Goal: Task Accomplishment & Management: Complete application form

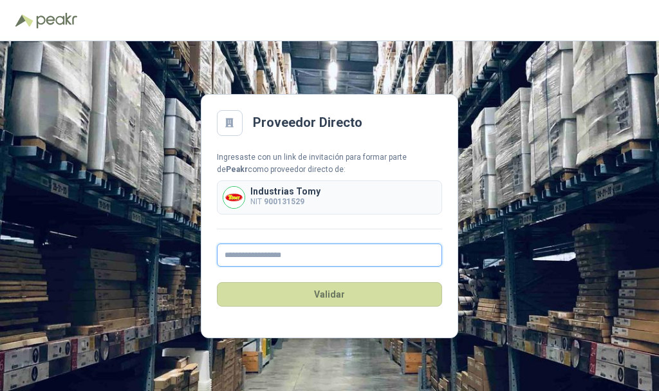
click at [319, 252] on input "text" at bounding box center [329, 254] width 225 height 23
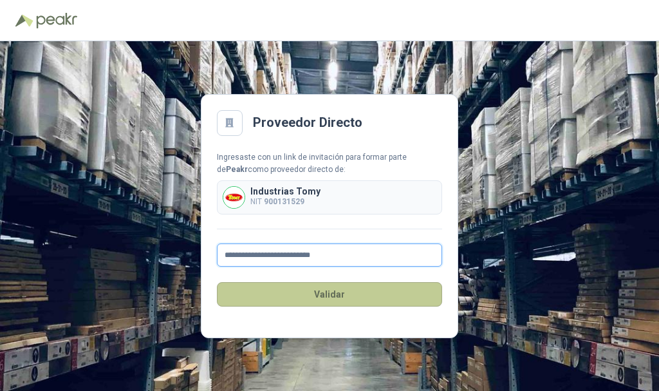
type input "**********"
click at [326, 297] on button "Validar" at bounding box center [329, 294] width 225 height 24
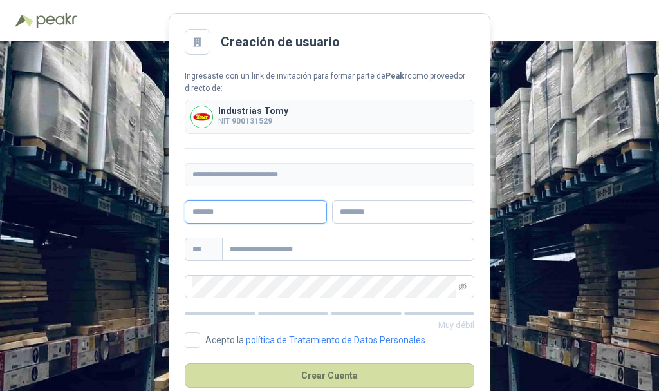
click at [286, 216] on input "text" at bounding box center [256, 211] width 142 height 23
type input "********"
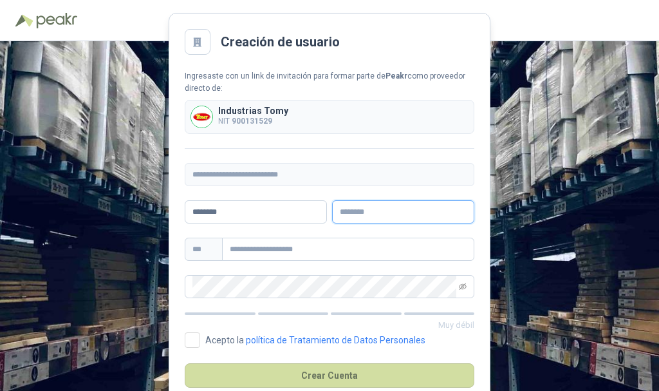
click at [343, 213] on input "text" at bounding box center [403, 211] width 142 height 23
type input "*****"
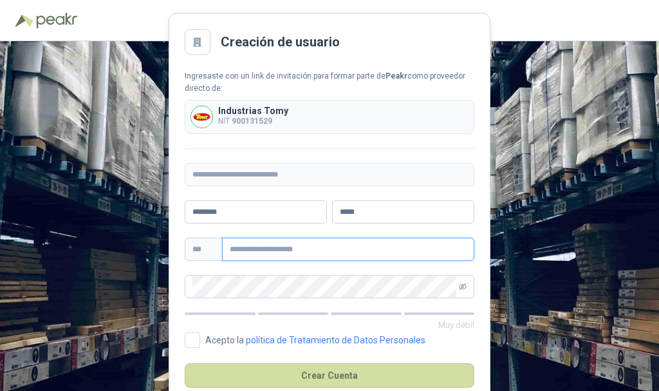
click at [330, 249] on input "text" at bounding box center [348, 249] width 252 height 23
type input "*"
type input "********"
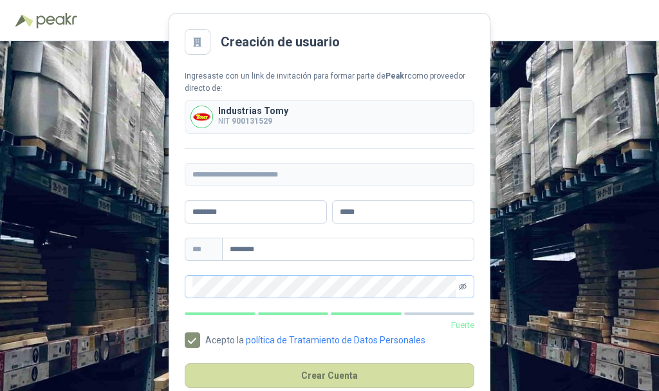
click at [465, 290] on icon "eye-invisible" at bounding box center [463, 287] width 8 height 8
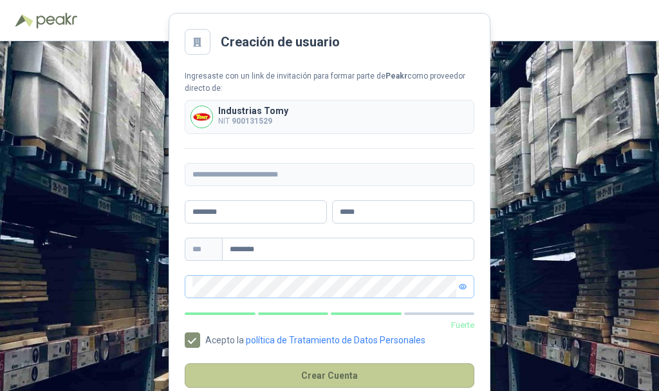
click at [328, 372] on button "Crear Cuenta" at bounding box center [330, 375] width 290 height 24
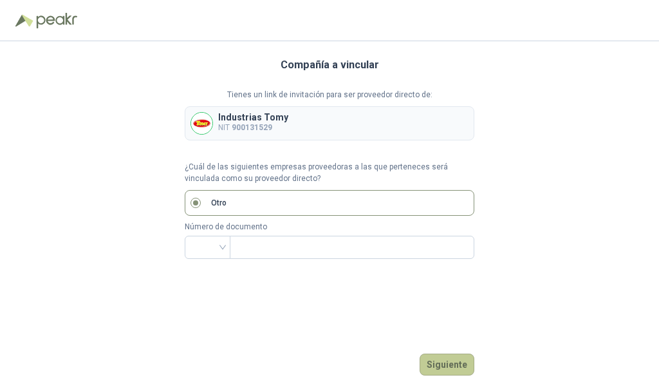
click at [459, 361] on button "Siguiente" at bounding box center [447, 365] width 55 height 22
click at [222, 244] on input "search" at bounding box center [208, 245] width 30 height 19
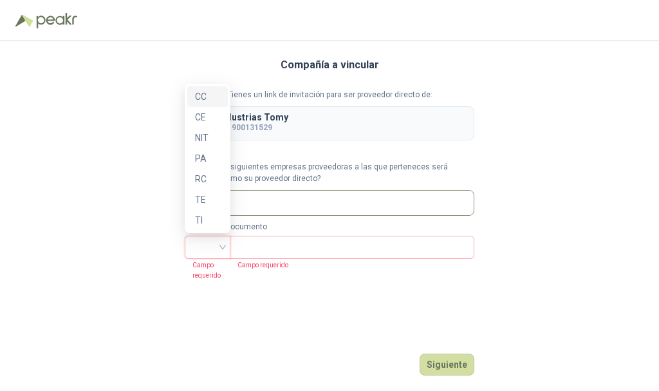
click at [222, 244] on input "search" at bounding box center [208, 245] width 30 height 19
click at [212, 132] on div "NIT" at bounding box center [207, 138] width 25 height 14
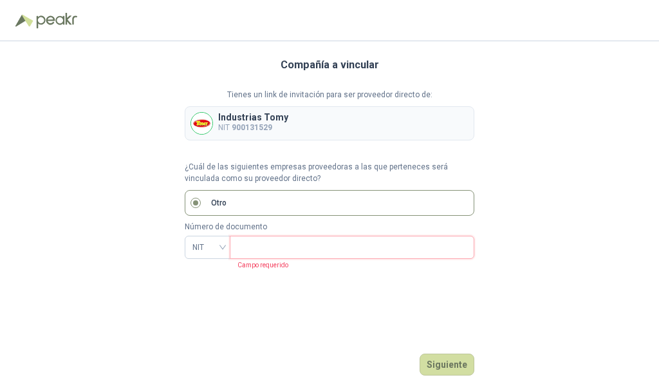
click at [281, 253] on input "text" at bounding box center [351, 247] width 227 height 22
click at [446, 359] on button "Siguiente" at bounding box center [447, 365] width 55 height 22
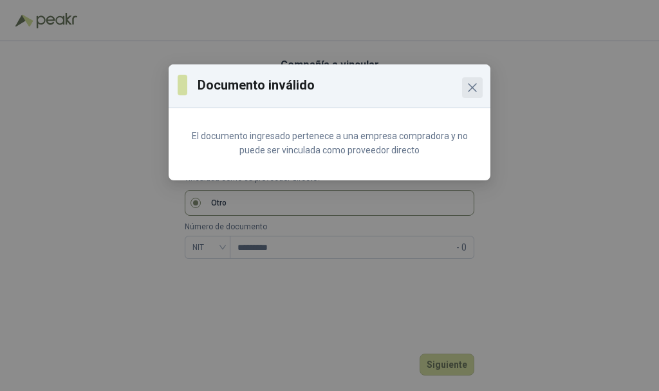
click at [465, 95] on button "Close" at bounding box center [472, 87] width 21 height 21
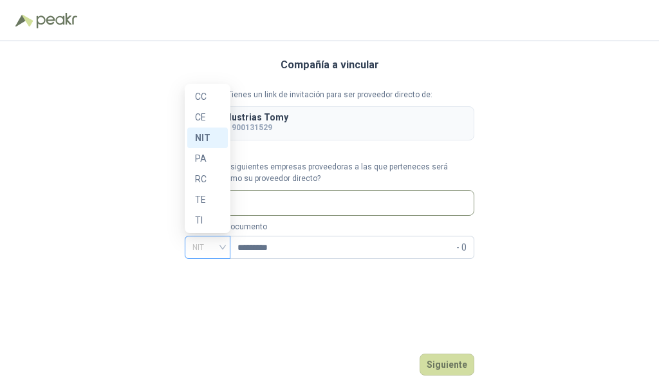
click at [220, 251] on span "NIT" at bounding box center [208, 247] width 30 height 19
click at [346, 203] on label "Otro" at bounding box center [330, 203] width 290 height 26
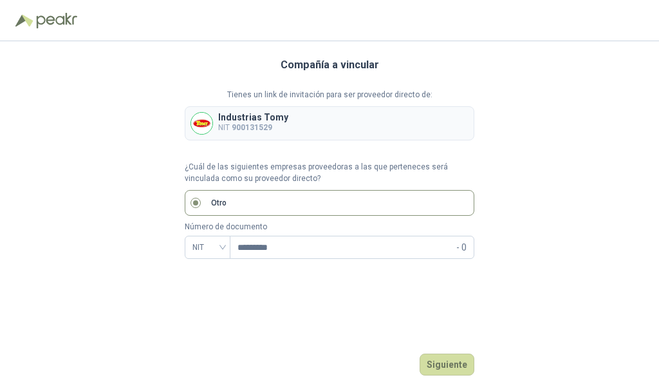
click at [347, 197] on label "Otro" at bounding box center [330, 203] width 290 height 26
drag, startPoint x: 347, startPoint y: 197, endPoint x: 305, endPoint y: 204, distance: 43.1
click at [305, 204] on label "Otro" at bounding box center [330, 203] width 290 height 26
click at [319, 245] on input "*********" at bounding box center [346, 247] width 216 height 22
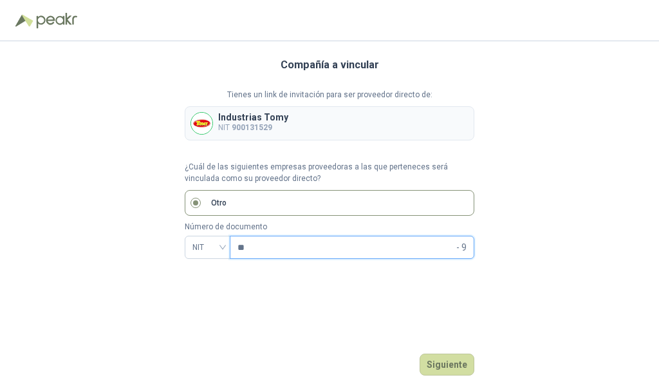
type input "*"
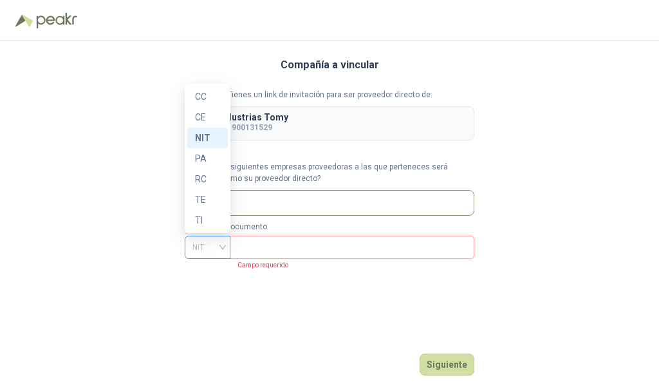
click at [225, 245] on div "NIT" at bounding box center [208, 247] width 46 height 23
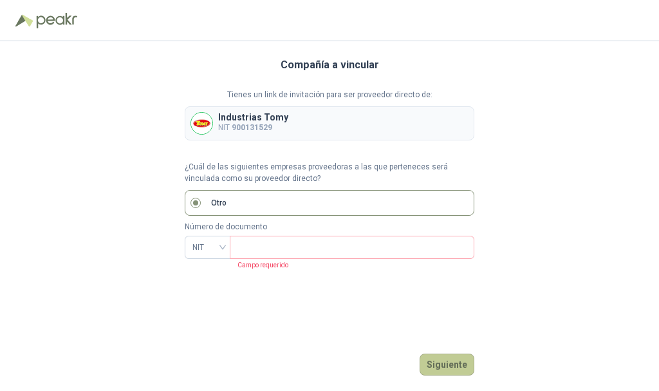
click at [448, 368] on button "Siguiente" at bounding box center [447, 365] width 55 height 22
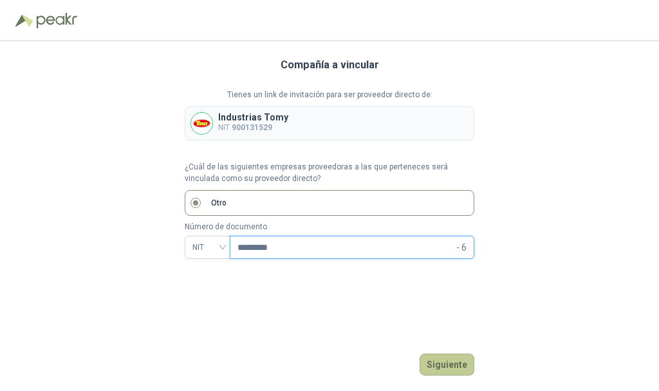
type input "*********"
click at [441, 354] on button "Siguiente" at bounding box center [447, 365] width 55 height 22
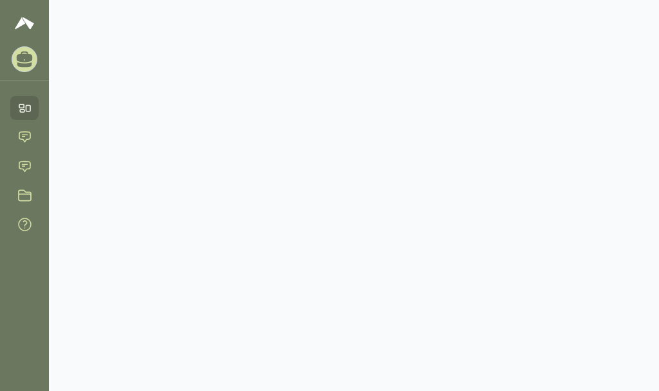
click at [291, 147] on main at bounding box center [354, 195] width 611 height 391
click at [21, 17] on img at bounding box center [24, 22] width 19 height 15
click at [25, 21] on img at bounding box center [24, 22] width 19 height 15
click at [26, 23] on img at bounding box center [24, 22] width 19 height 15
click at [19, 106] on icon at bounding box center [25, 108] width 14 height 14
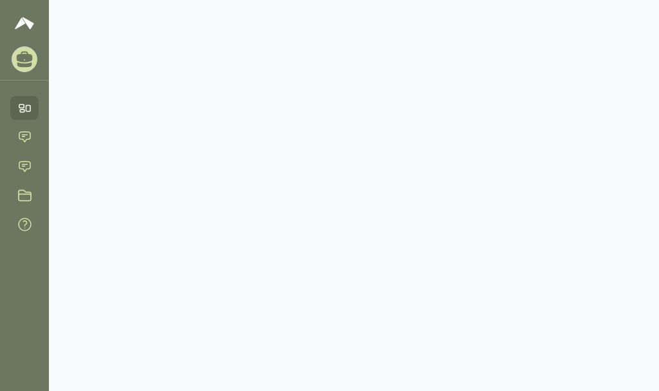
click at [19, 106] on icon at bounding box center [25, 108] width 14 height 14
click at [19, 131] on icon at bounding box center [25, 137] width 14 height 14
click at [24, 137] on icon at bounding box center [24, 137] width 11 height 10
click at [21, 158] on link "Solicitudes" at bounding box center [24, 167] width 28 height 24
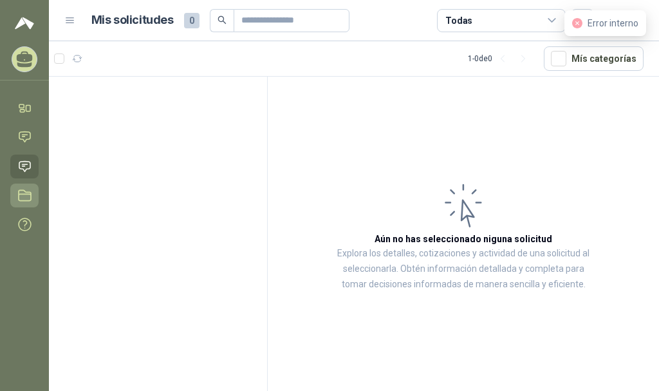
click at [25, 195] on icon at bounding box center [25, 196] width 14 height 14
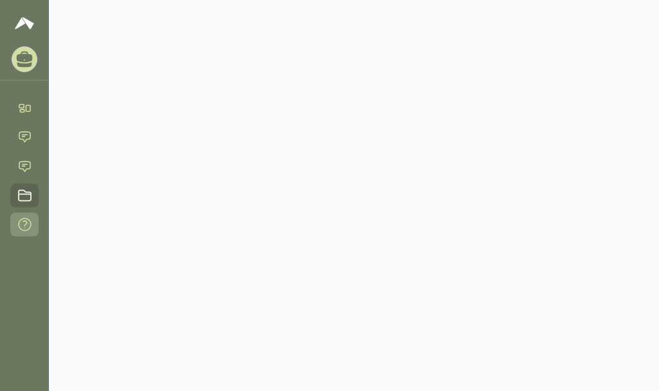
click at [32, 229] on icon at bounding box center [25, 225] width 14 height 14
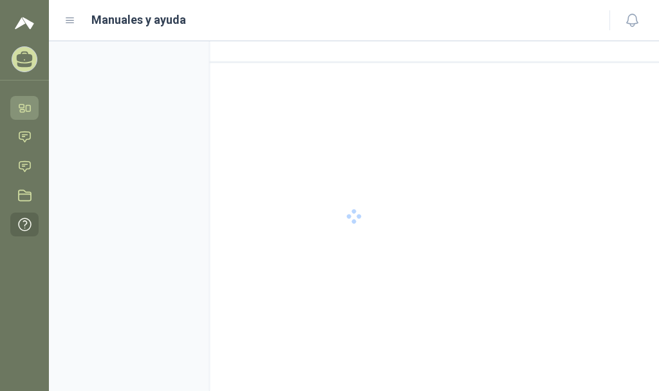
click at [30, 109] on icon at bounding box center [28, 109] width 5 height 6
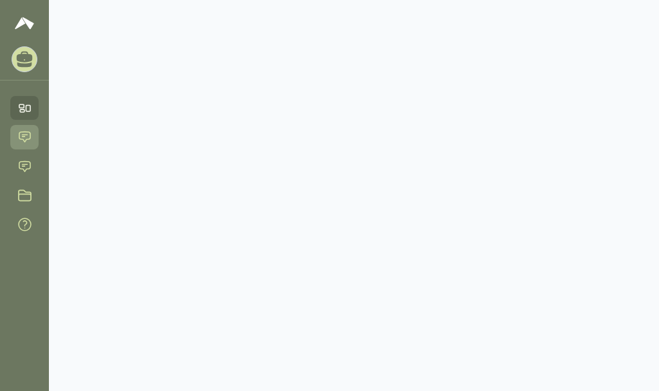
click at [30, 134] on icon at bounding box center [25, 137] width 14 height 14
click at [73, 20] on icon at bounding box center [70, 20] width 8 height 5
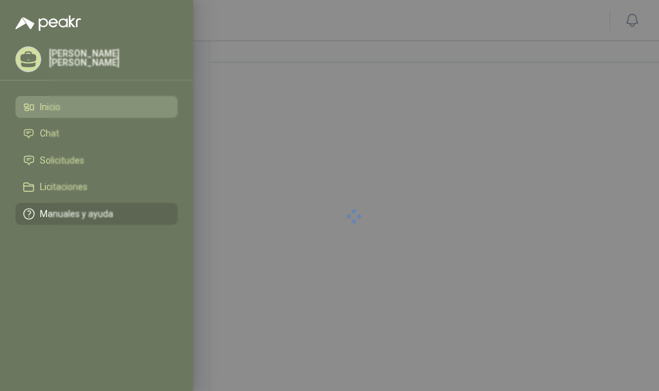
click at [43, 105] on span "Inicio" at bounding box center [50, 107] width 21 height 10
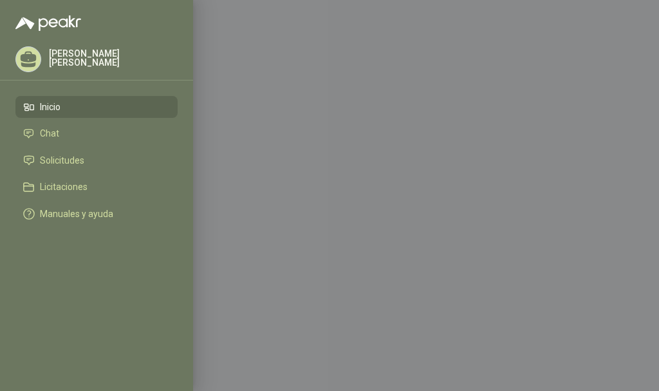
click at [81, 101] on li "Inicio" at bounding box center [96, 107] width 147 height 12
click at [49, 129] on span "Chat" at bounding box center [49, 133] width 19 height 10
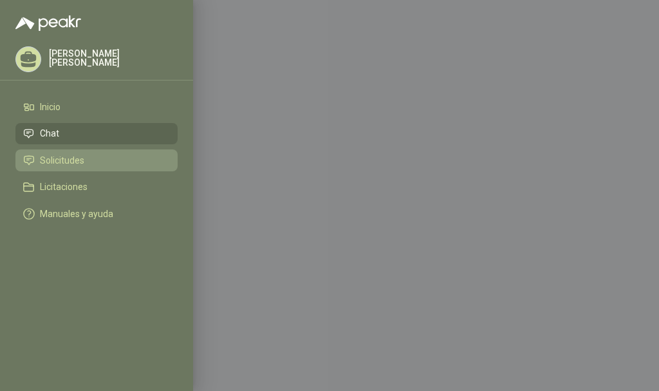
click at [53, 155] on span "Solicitudes" at bounding box center [62, 160] width 44 height 10
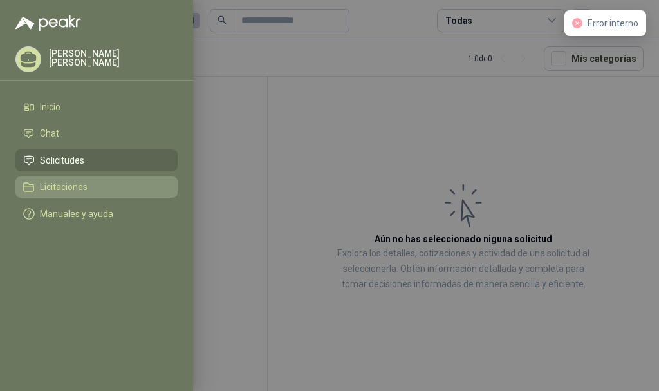
click at [59, 184] on span "Licitaciones" at bounding box center [64, 187] width 48 height 10
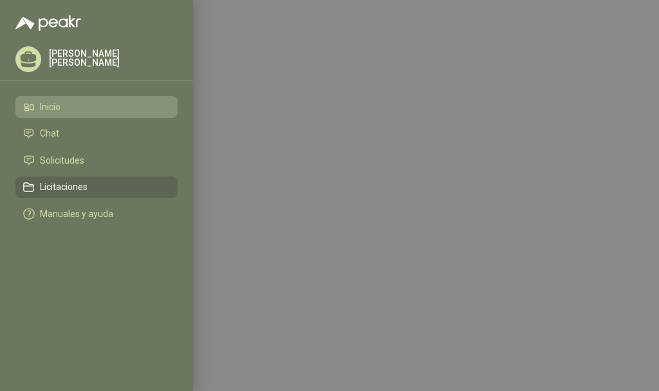
click at [49, 107] on span "Inicio" at bounding box center [50, 107] width 21 height 10
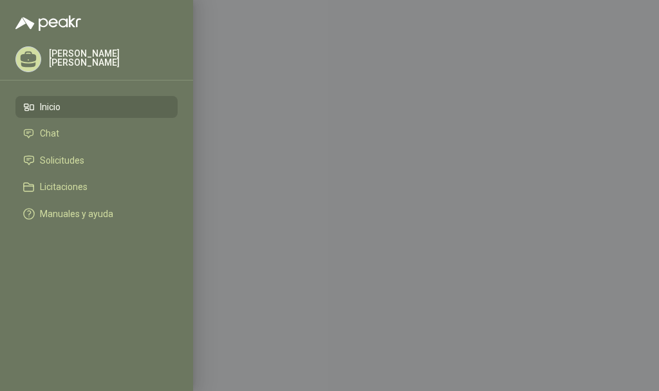
click at [82, 52] on div "[PERSON_NAME]" at bounding box center [96, 59] width 162 height 26
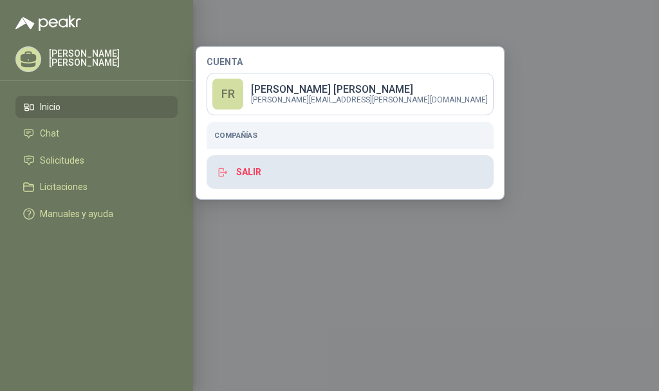
click at [252, 167] on button "Salir" at bounding box center [350, 171] width 287 height 33
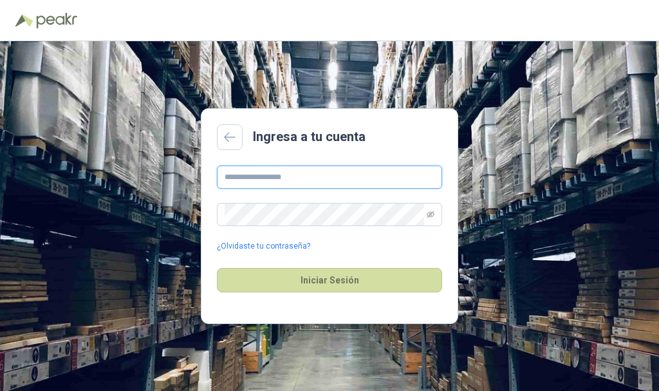
click at [298, 177] on input "text" at bounding box center [329, 177] width 225 height 23
click at [301, 182] on input "**********" at bounding box center [329, 177] width 225 height 23
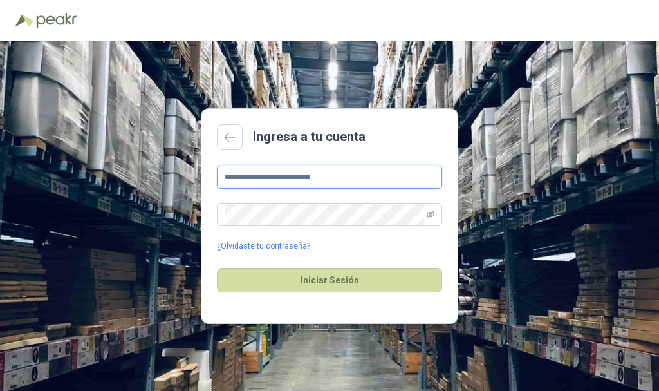
paste input "text"
drag, startPoint x: 225, startPoint y: 176, endPoint x: 258, endPoint y: 187, distance: 34.6
click at [225, 175] on input "**********" at bounding box center [329, 177] width 225 height 23
type input "**********"
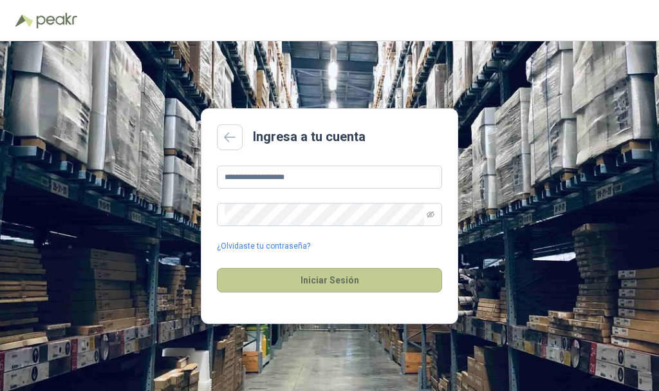
click at [316, 269] on button "Iniciar Sesión" at bounding box center [329, 280] width 225 height 24
